Goal: Check status: Check status

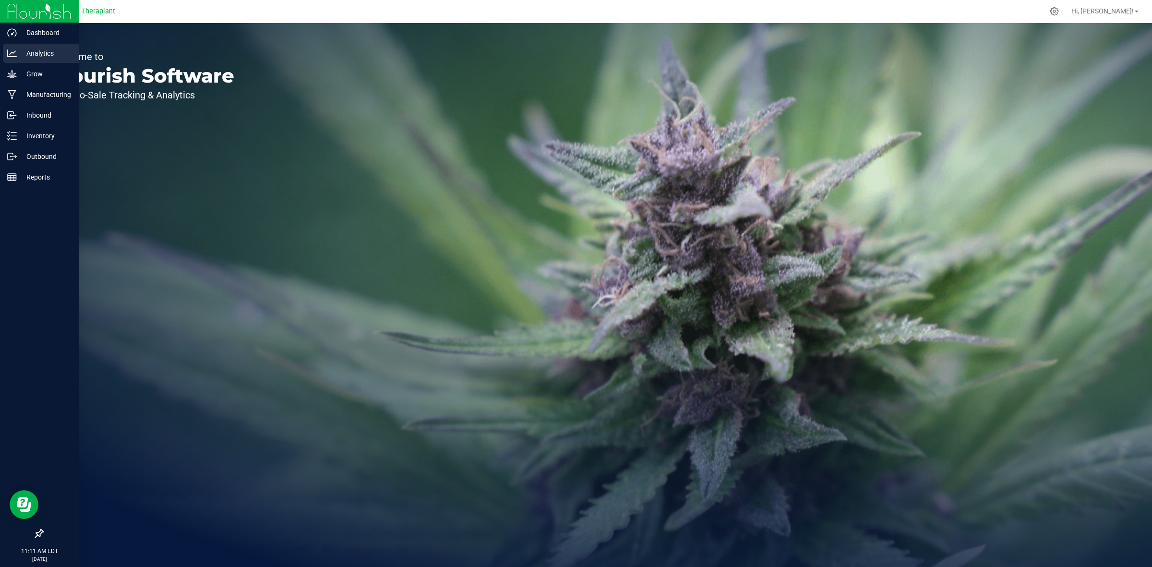
click at [35, 50] on p "Analytics" at bounding box center [46, 54] width 58 height 12
click at [9, 135] on icon at bounding box center [9, 135] width 2 height 1
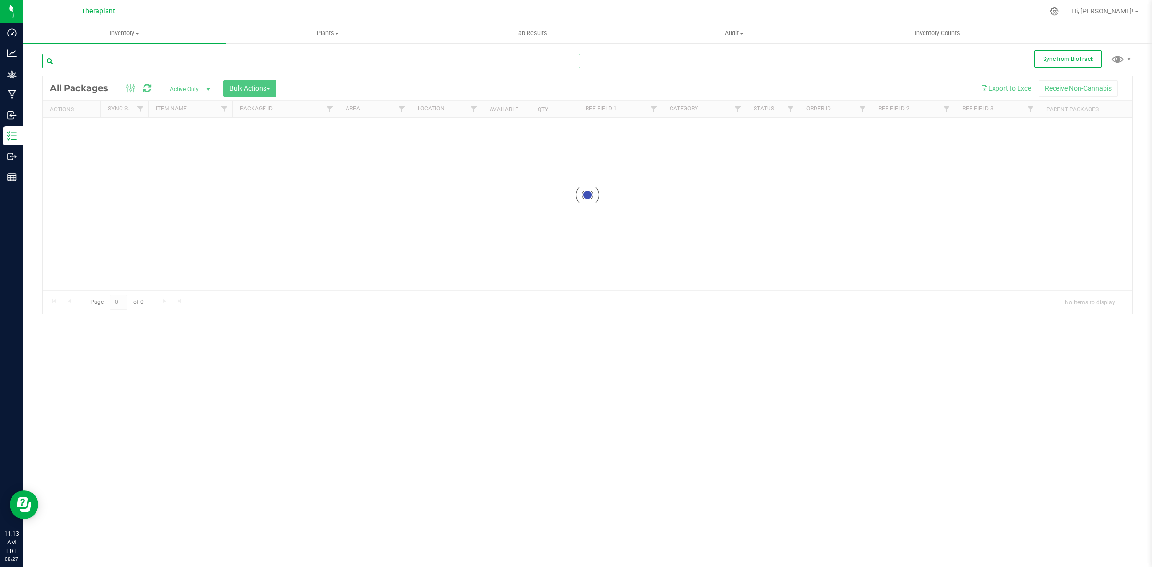
click at [272, 63] on input "text" at bounding box center [311, 61] width 538 height 14
paste input "9809532245351225"
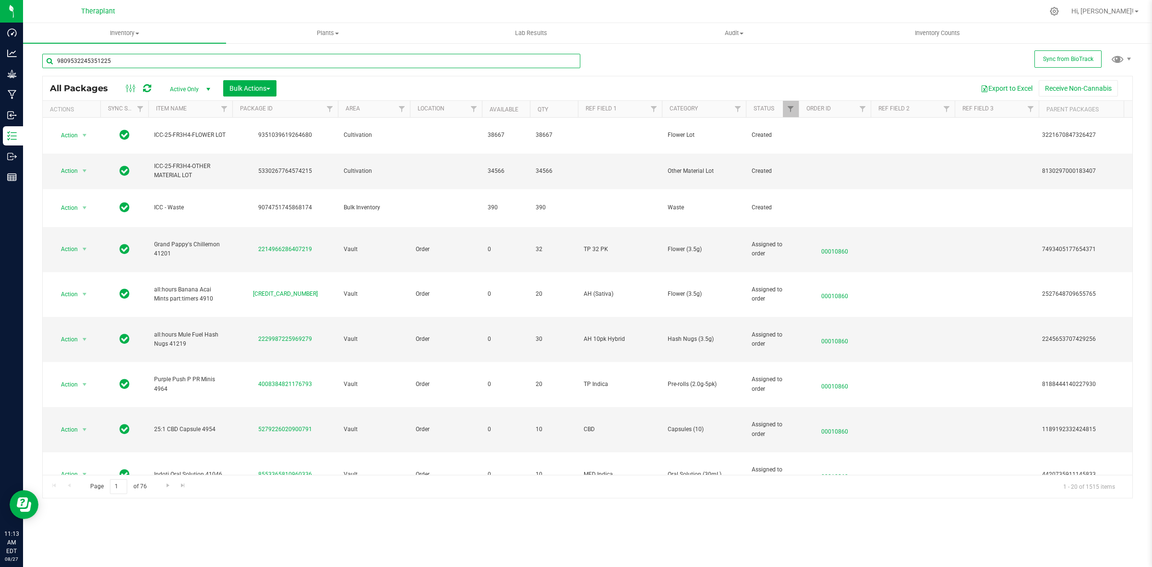
type input "9809532245351225"
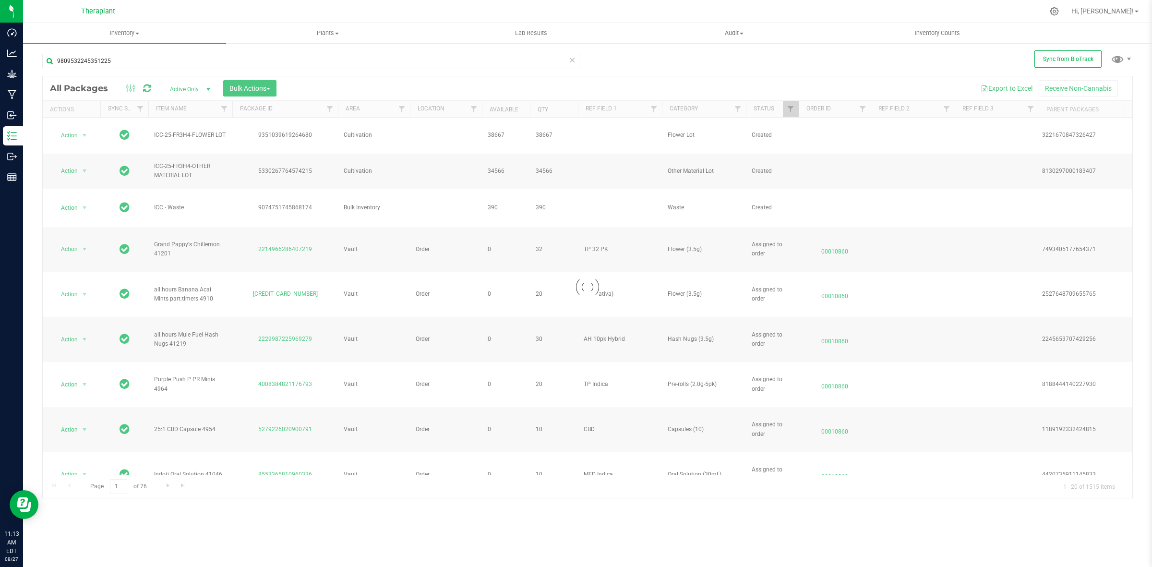
click at [179, 90] on div at bounding box center [587, 286] width 1089 height 421
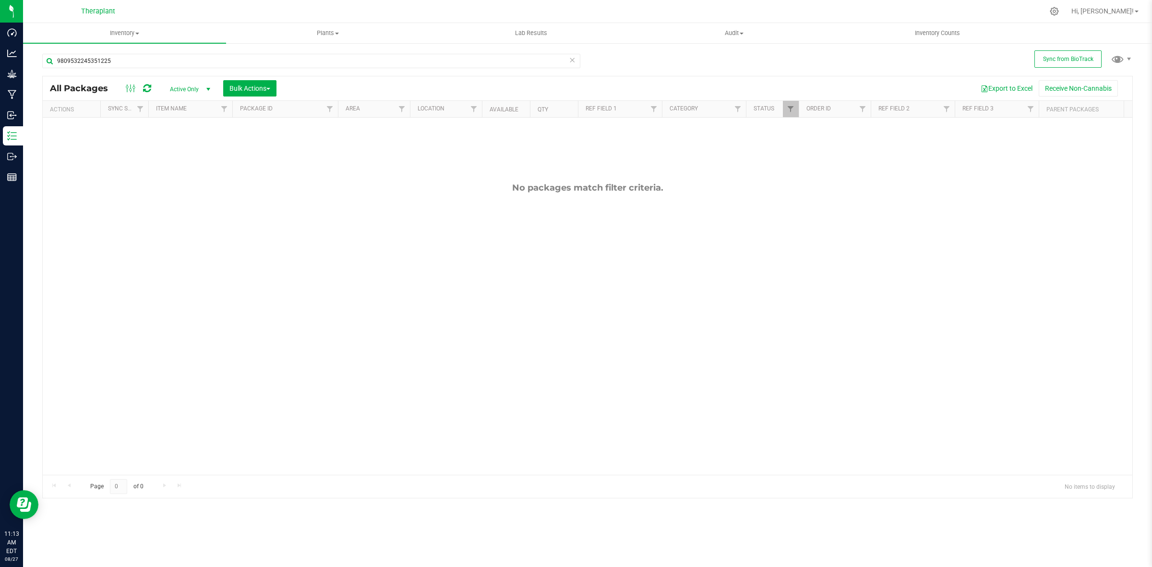
click at [197, 87] on span "Active Only" at bounding box center [188, 89] width 53 height 13
click at [175, 145] on li "All" at bounding box center [188, 148] width 52 height 14
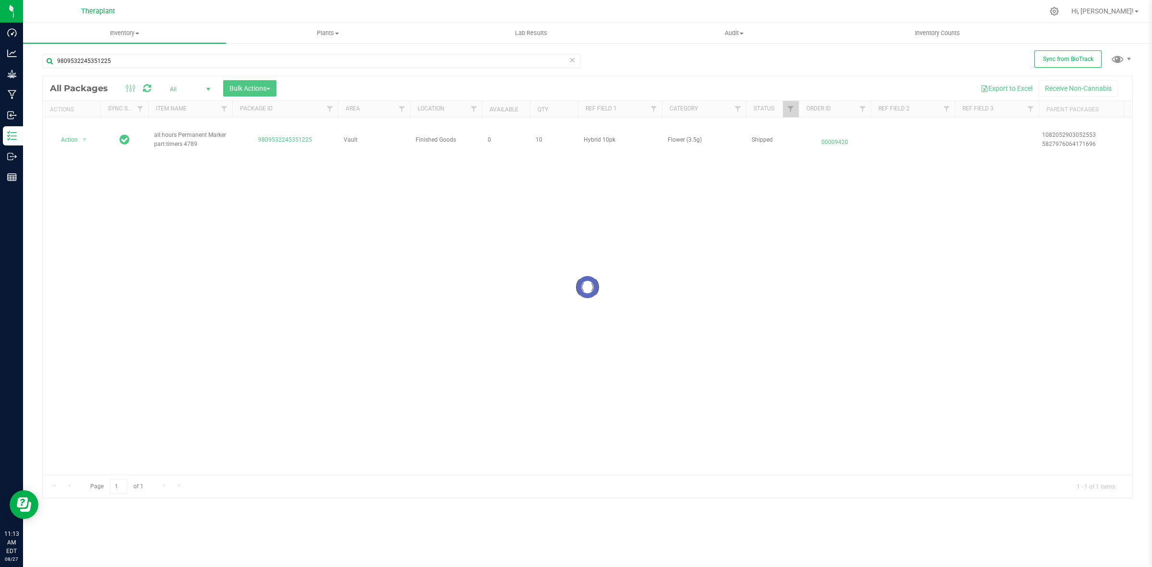
click at [75, 135] on div at bounding box center [587, 286] width 1089 height 421
click at [75, 135] on span "Action" at bounding box center [65, 139] width 26 height 13
click at [88, 193] on li "Package audit log" at bounding box center [83, 194] width 61 height 14
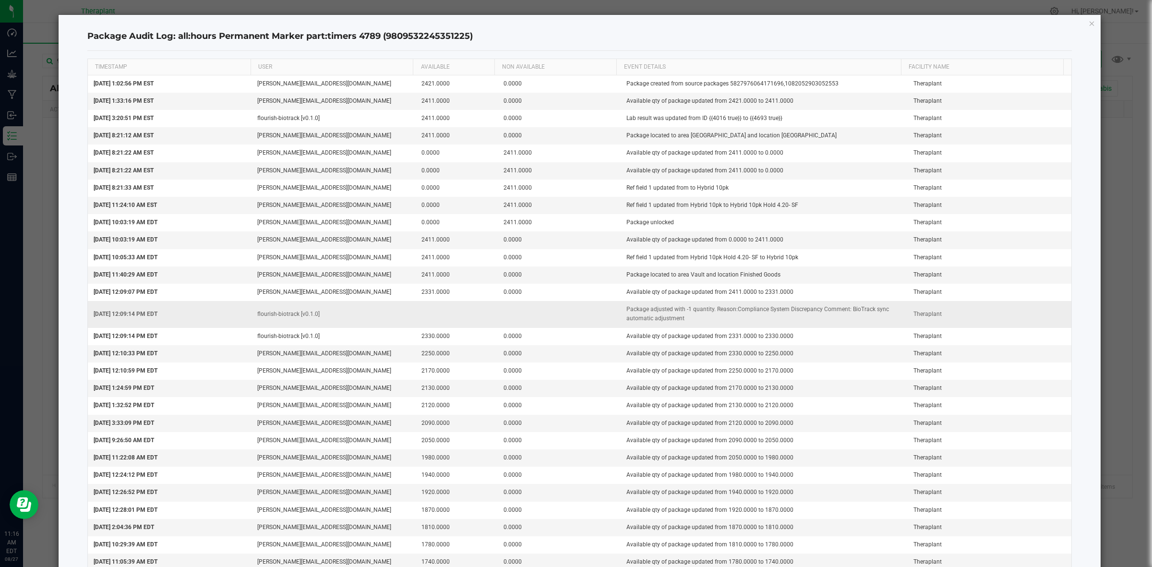
drag, startPoint x: 89, startPoint y: 314, endPoint x: 747, endPoint y: 322, distance: 657.5
click at [747, 322] on tr "[DATE] 12:09:14 PM EDT flourish-biotrack [v0.1.0] Package adjusted with -1 quan…" at bounding box center [580, 314] width 984 height 26
